Goal: Information Seeking & Learning: Learn about a topic

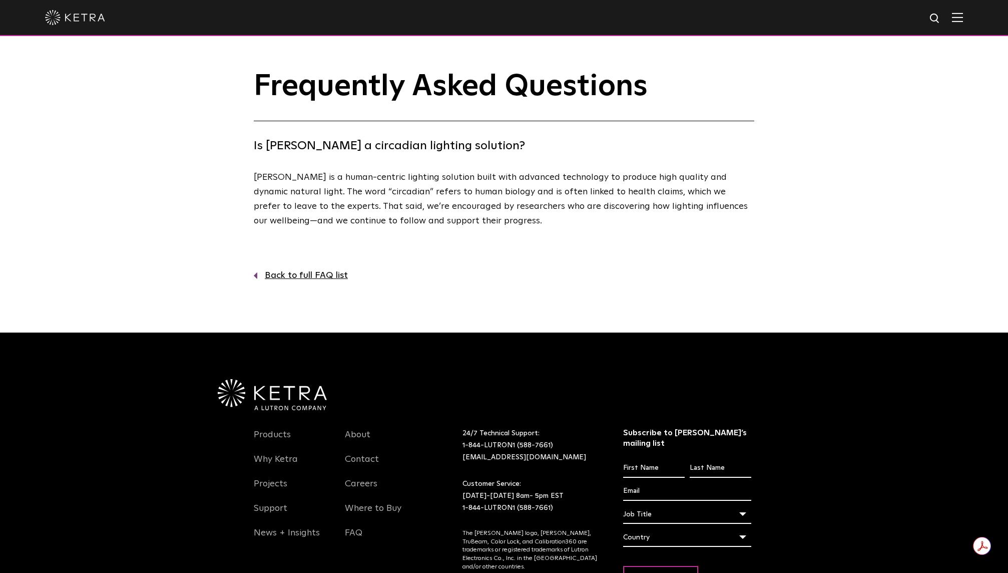
scroll to position [80, 0]
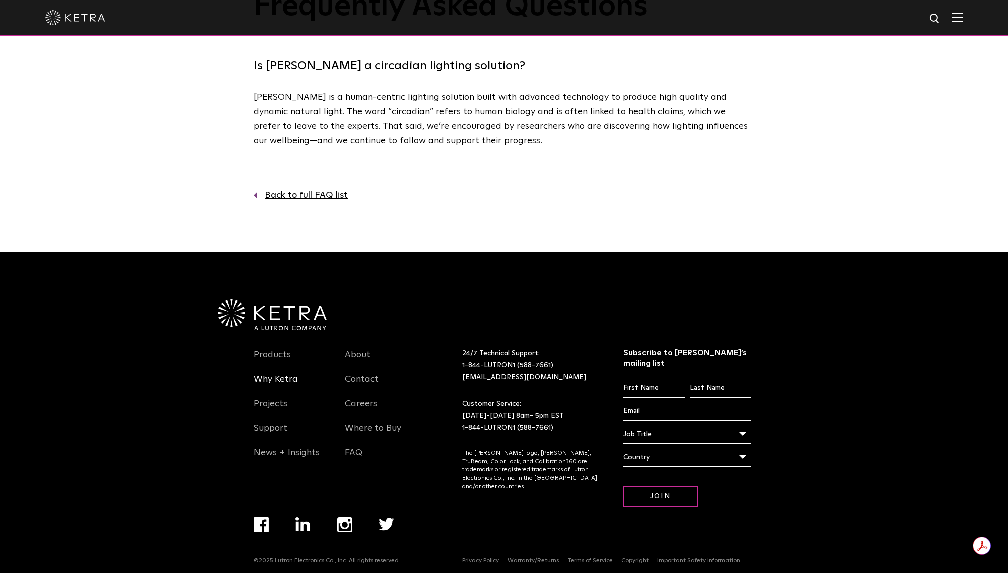
click at [274, 380] on link "Why Ketra" at bounding box center [276, 384] width 44 height 23
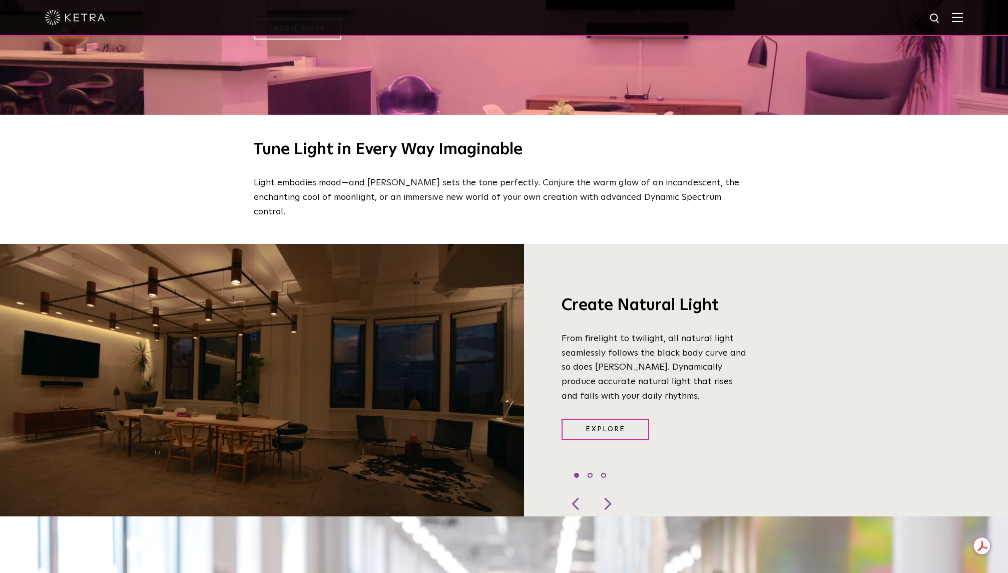
scroll to position [746, 0]
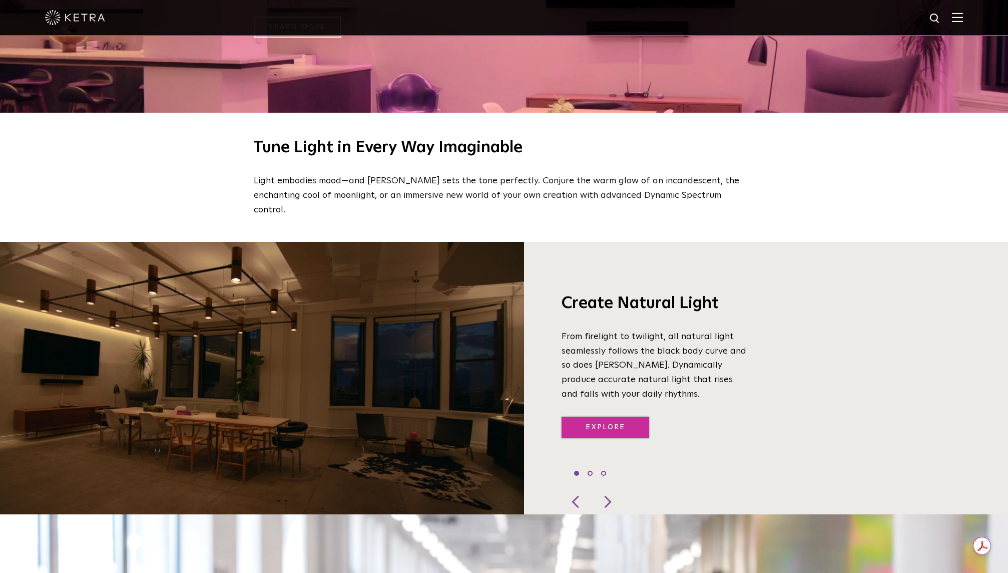
click at [621, 419] on link "Explore" at bounding box center [606, 428] width 88 height 22
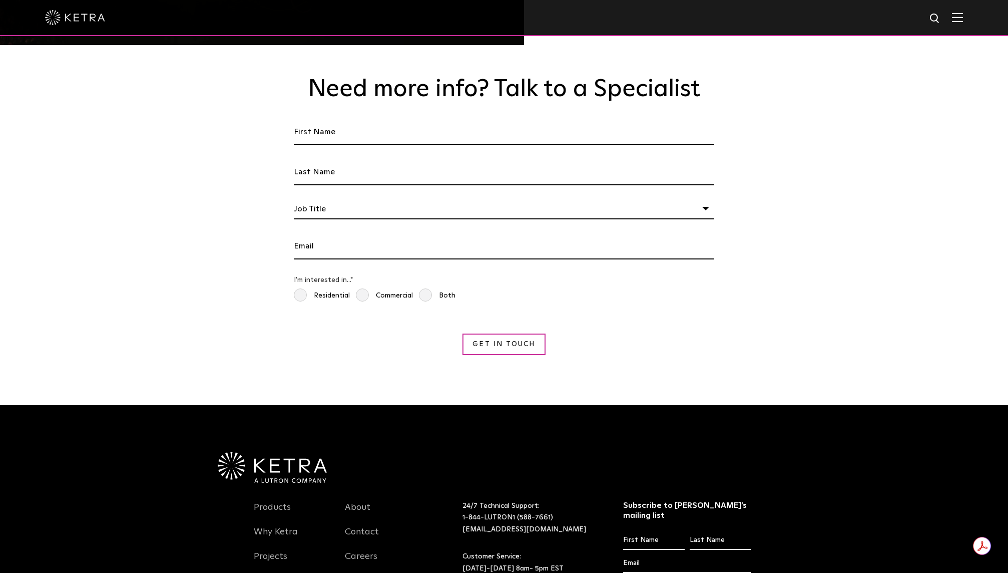
scroll to position [1885, 0]
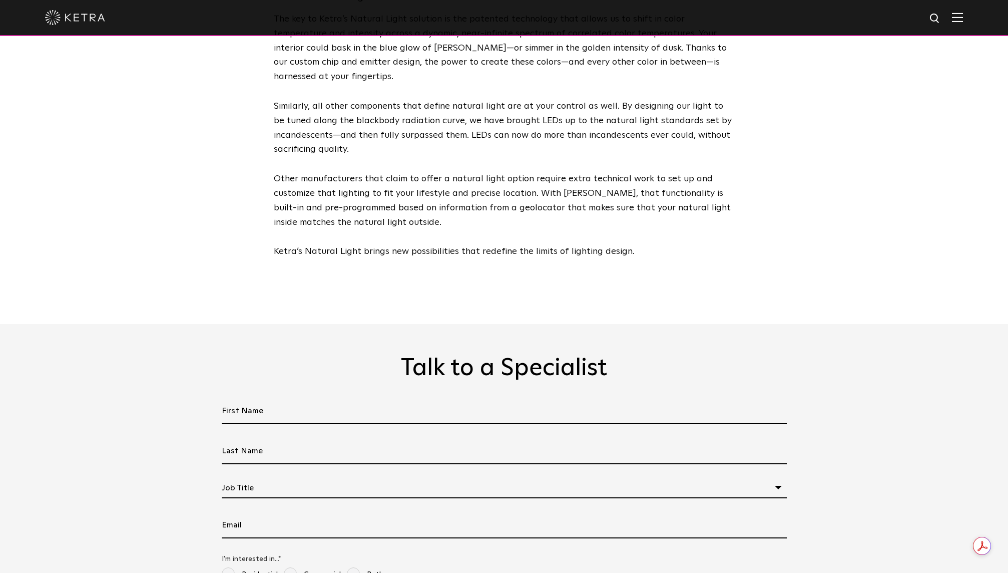
scroll to position [2692, 0]
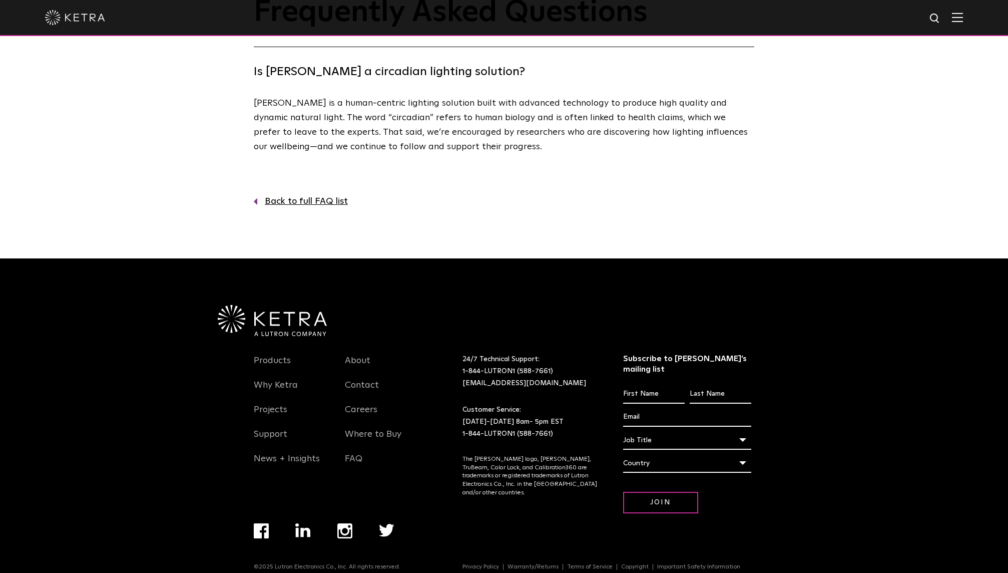
scroll to position [80, 0]
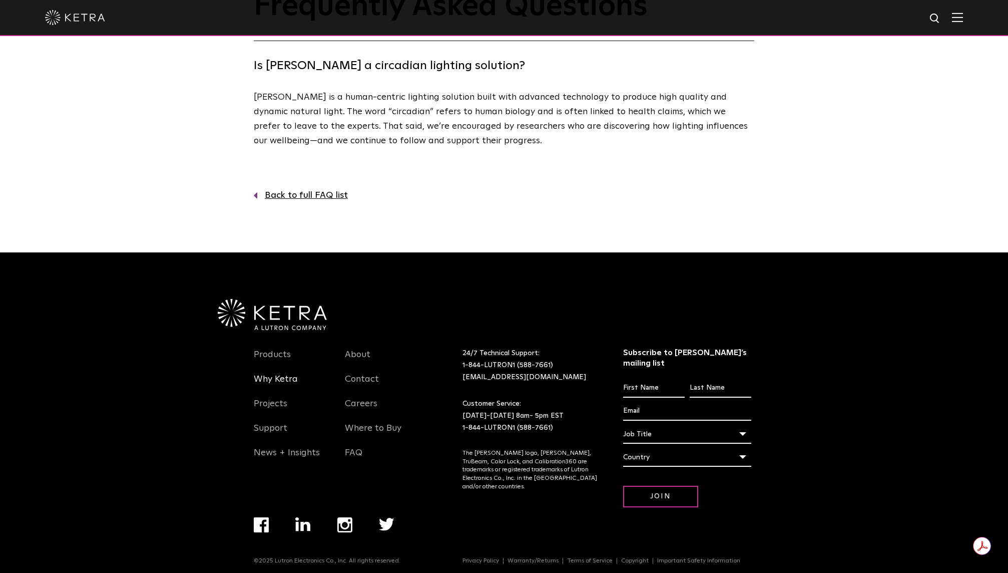
click at [268, 373] on link "Why Ketra" at bounding box center [276, 384] width 44 height 23
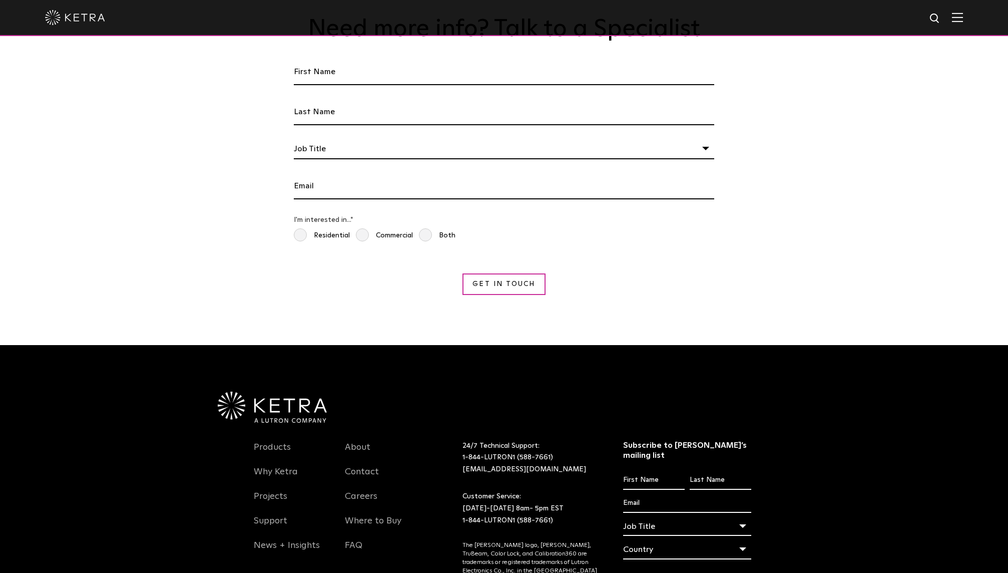
scroll to position [1885, 0]
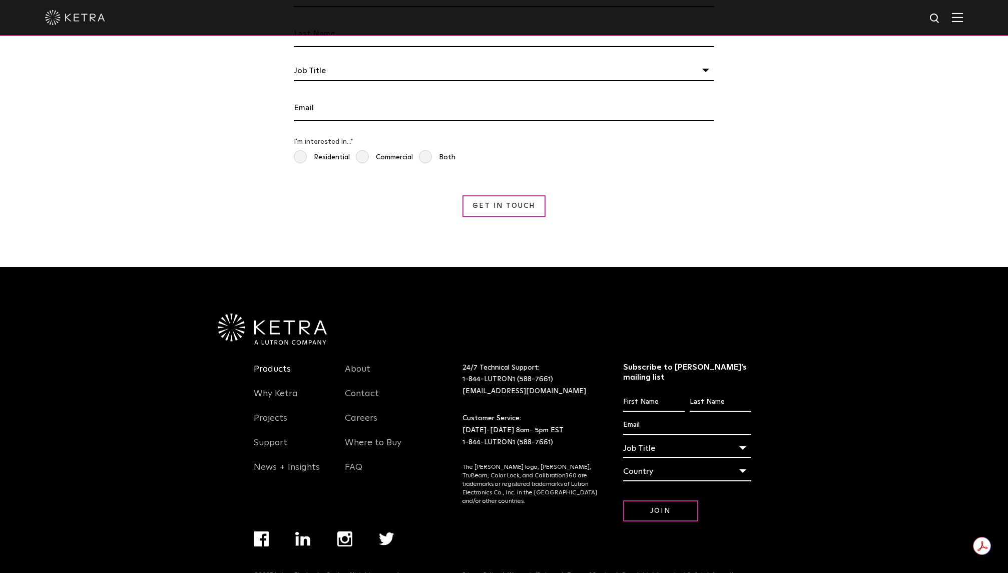
click at [259, 363] on link "Products" at bounding box center [272, 374] width 37 height 23
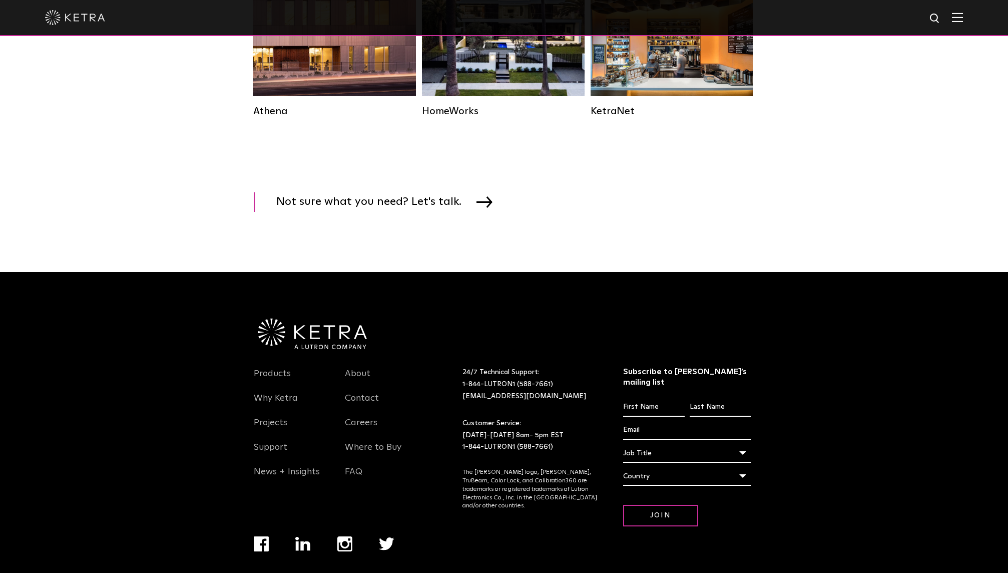
scroll to position [1600, 0]
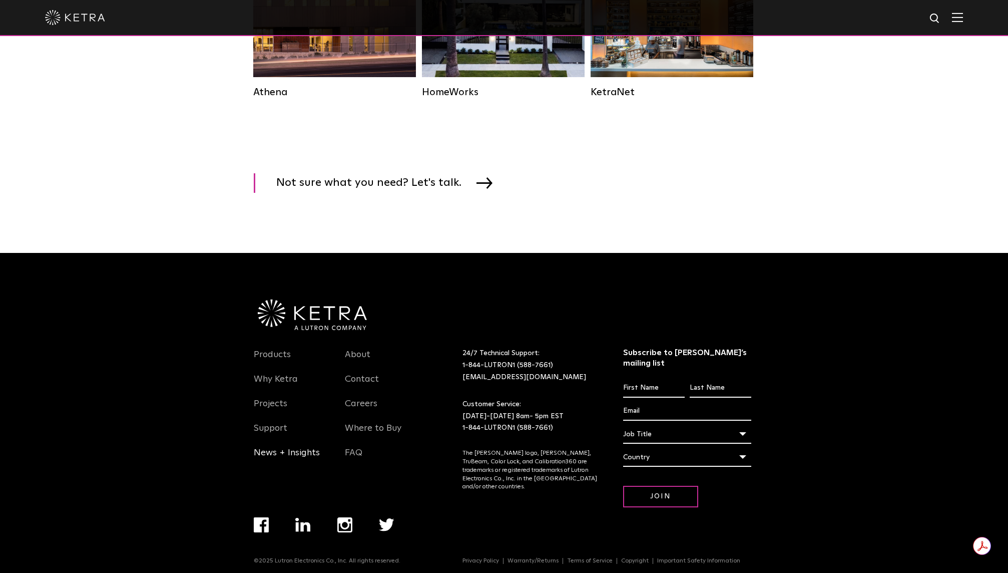
click at [309, 457] on link "News + Insights" at bounding box center [287, 458] width 66 height 23
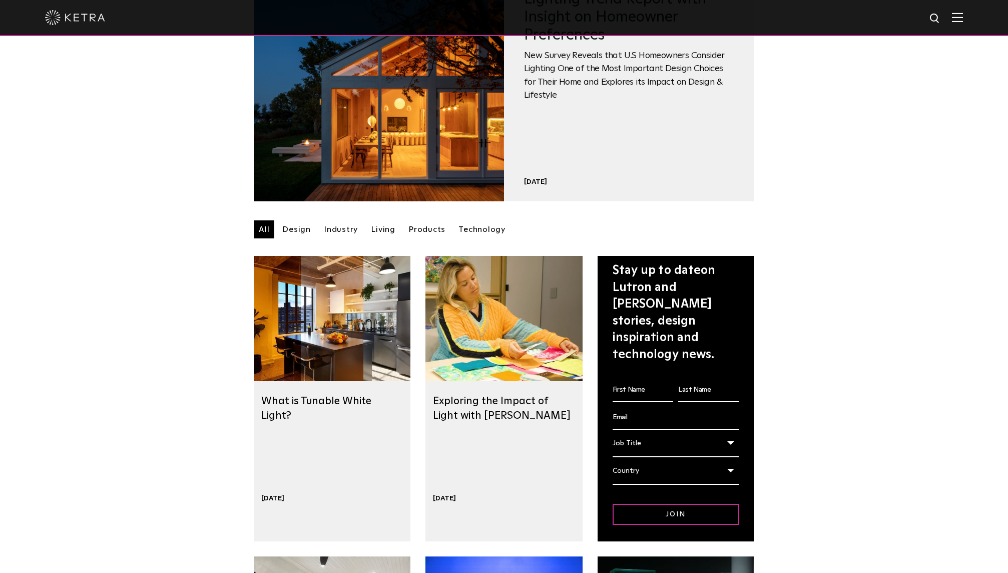
scroll to position [109, 0]
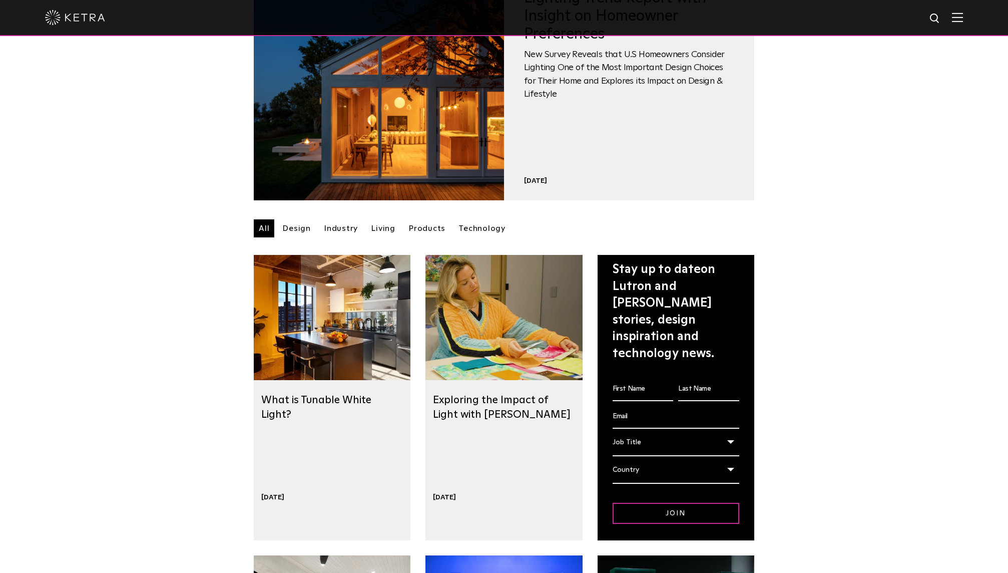
click at [533, 376] on div at bounding box center [504, 317] width 157 height 125
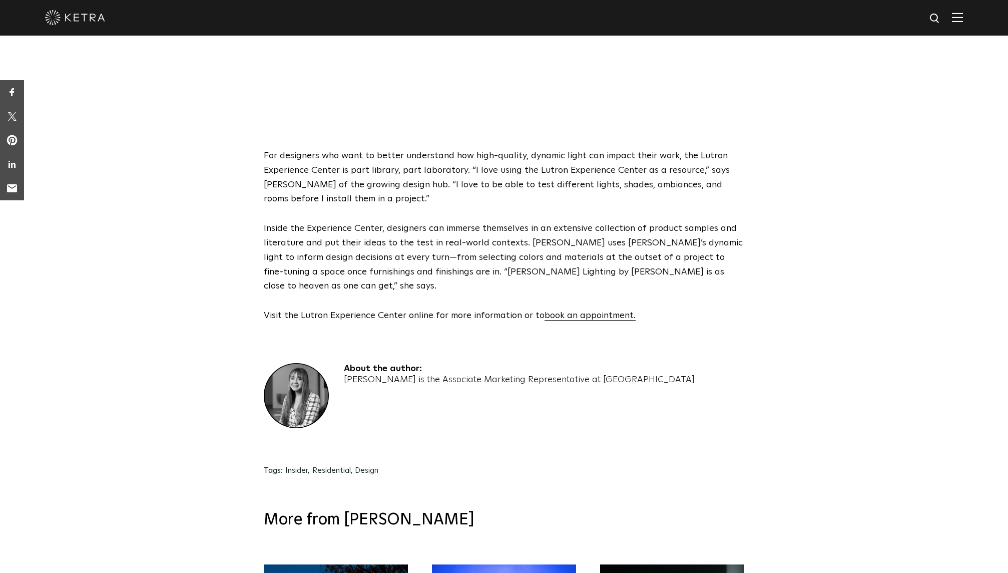
scroll to position [770, 0]
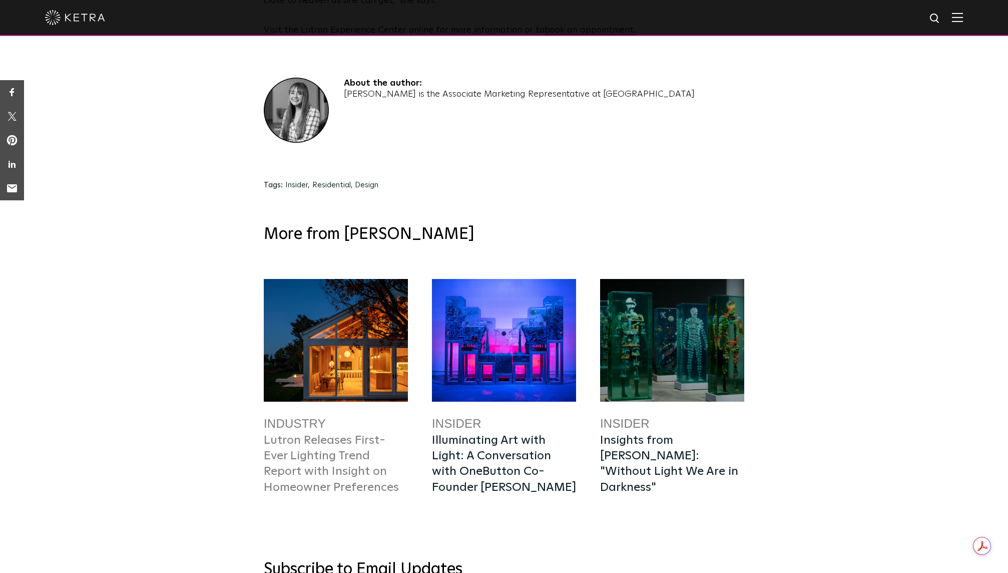
click at [316, 434] on link "Lutron Releases First-Ever Lighting Trend Report with Insight on Homeowner Pref…" at bounding box center [331, 463] width 135 height 59
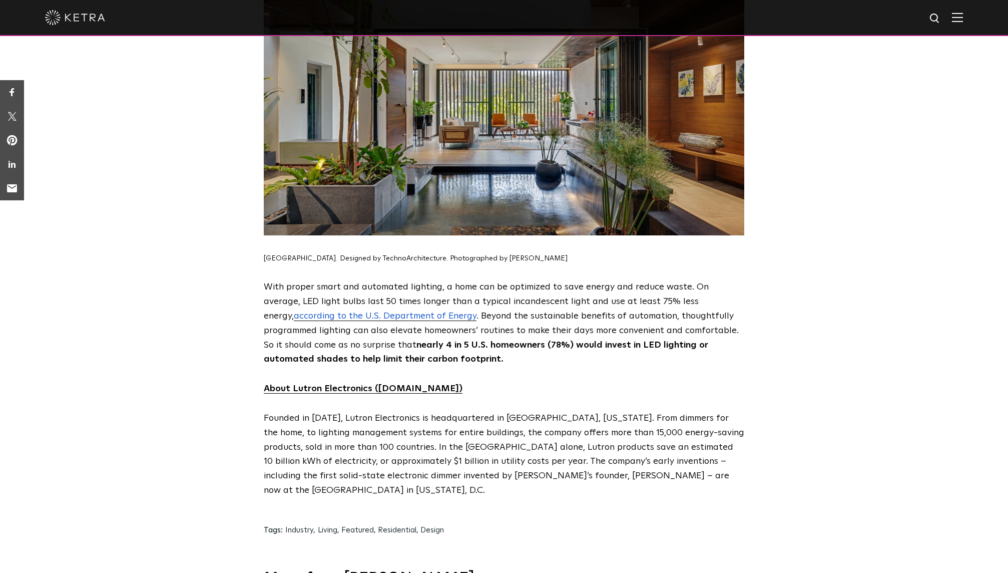
scroll to position [4866, 0]
